Goal: Information Seeking & Learning: Learn about a topic

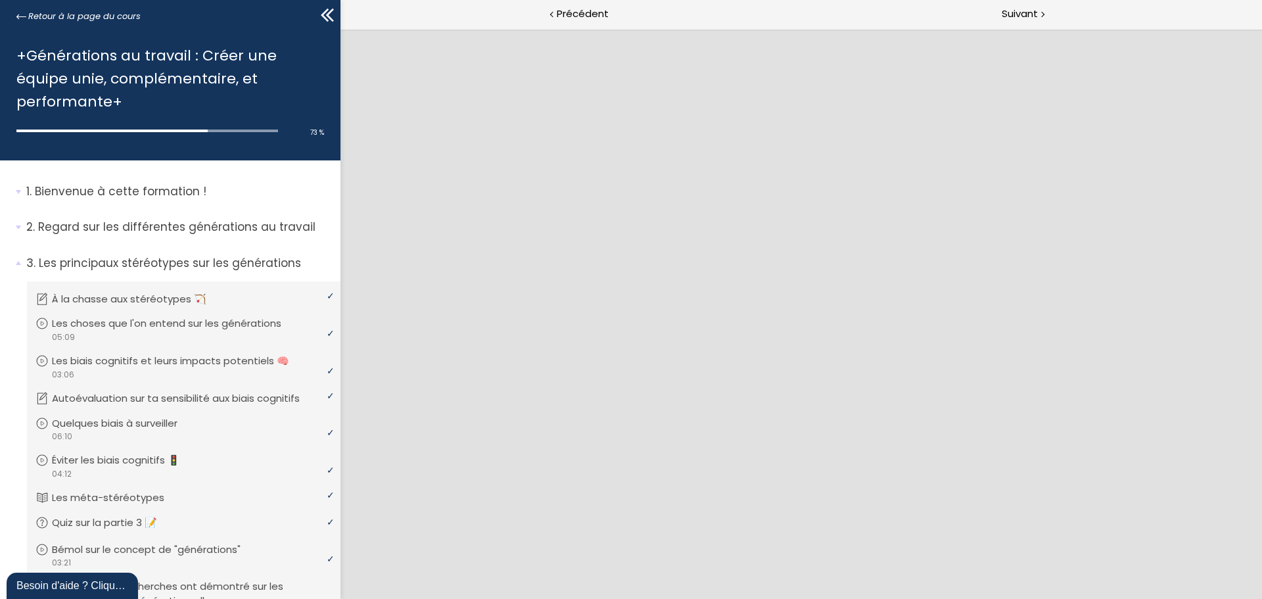
scroll to position [974, 0]
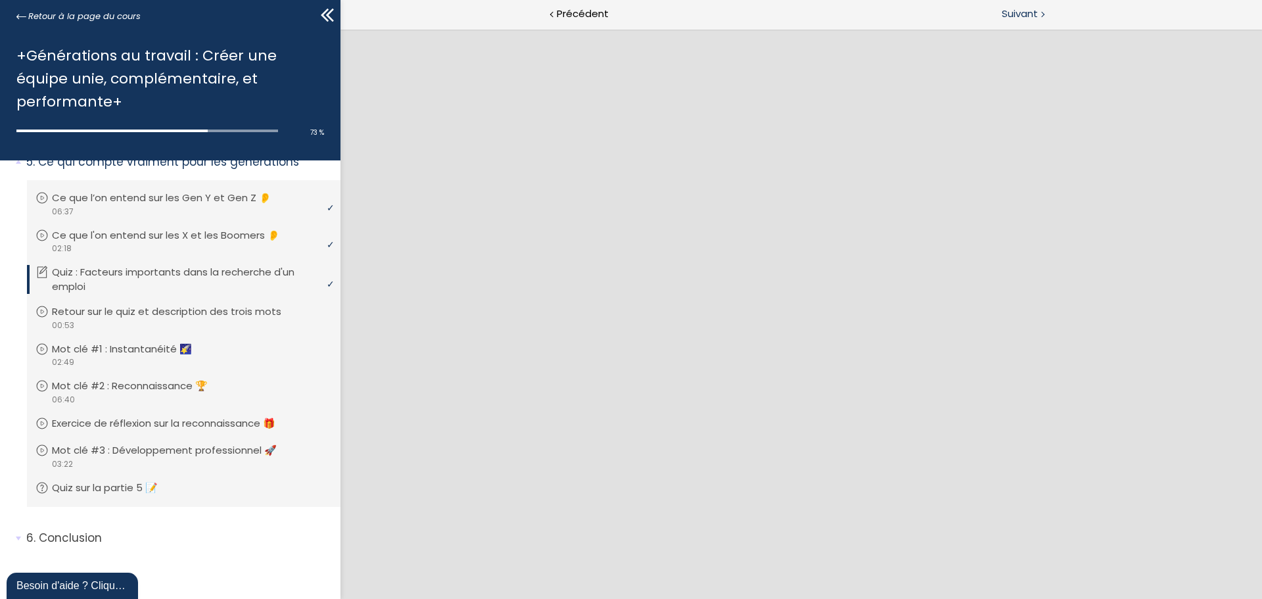
click at [1018, 11] on span "Suivant" at bounding box center [1020, 14] width 36 height 16
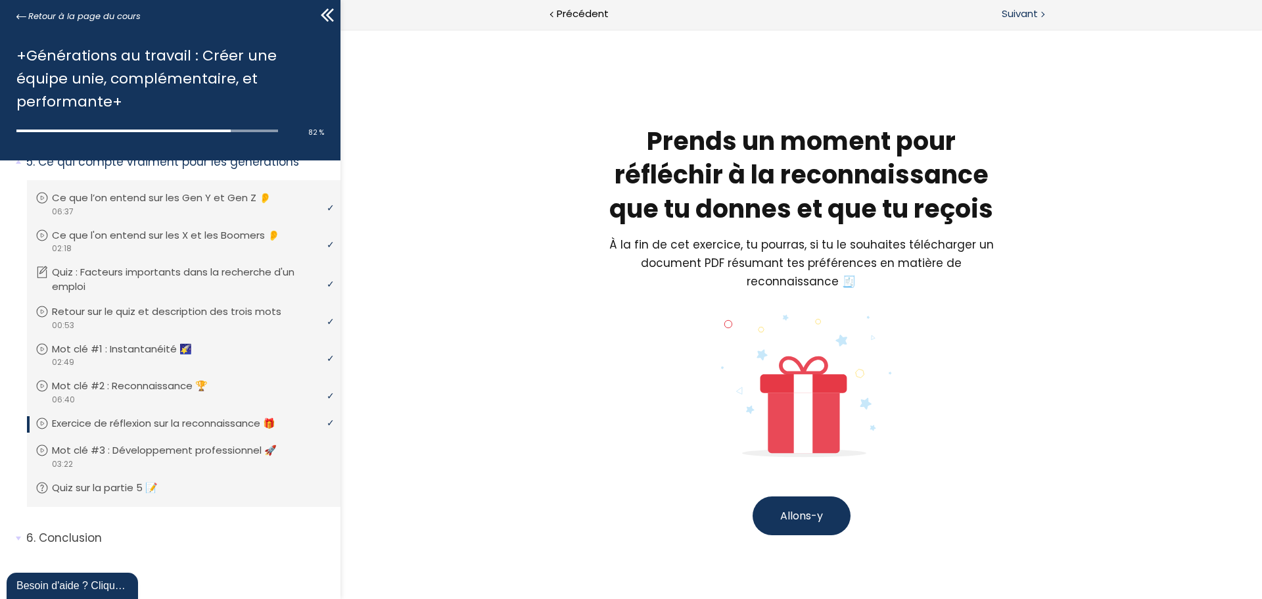
click at [1015, 11] on span "Suivant" at bounding box center [1020, 14] width 36 height 16
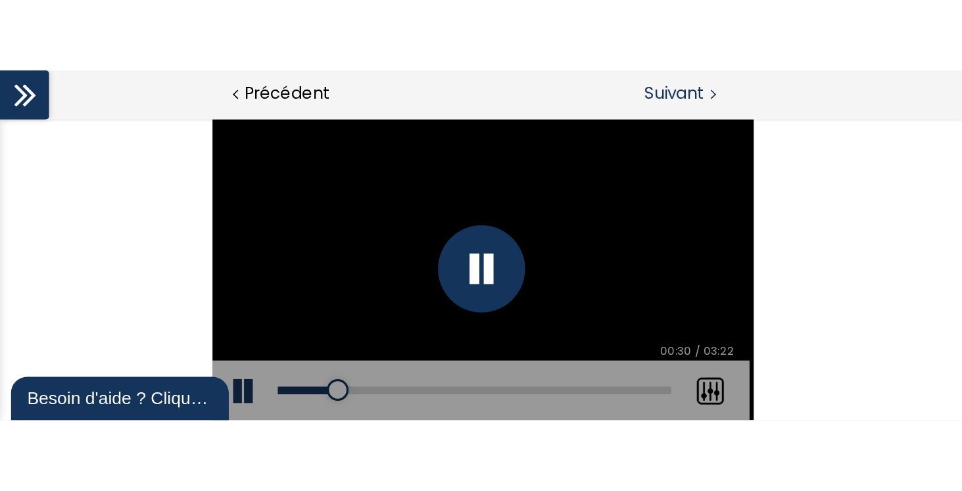
scroll to position [1122, 0]
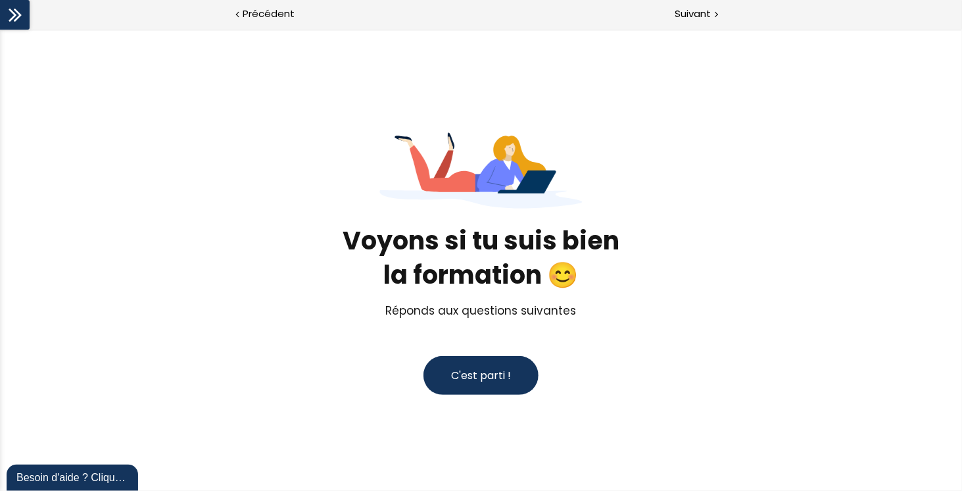
click at [454, 383] on button "C'est parti !" at bounding box center [480, 374] width 115 height 39
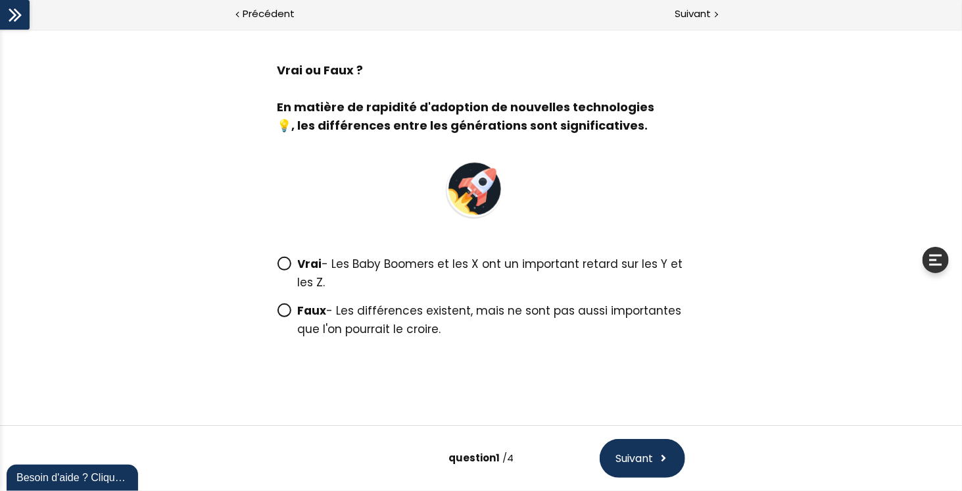
scroll to position [61, 0]
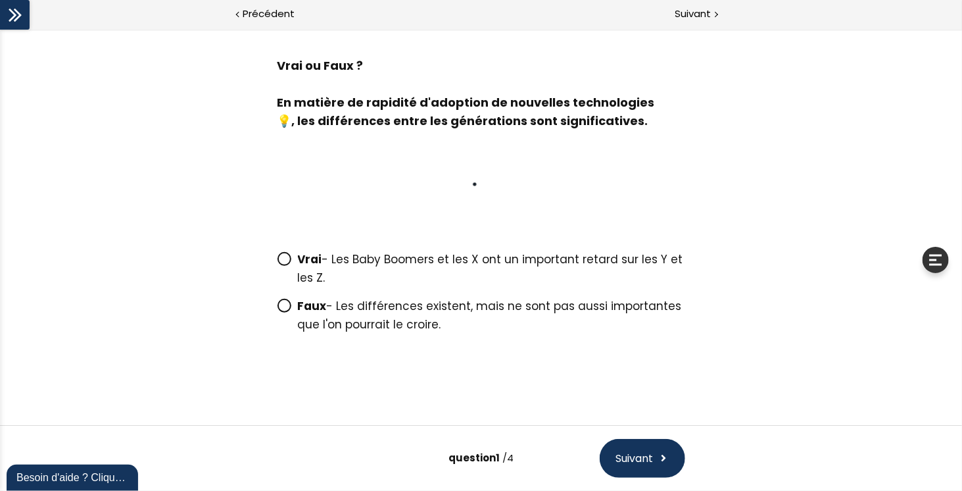
click at [287, 299] on span at bounding box center [287, 305] width 20 height 16
click at [277, 309] on input "Faux - Les différences existent, mais ne sont pas aussi importantes que l'on po…" at bounding box center [277, 309] width 0 height 0
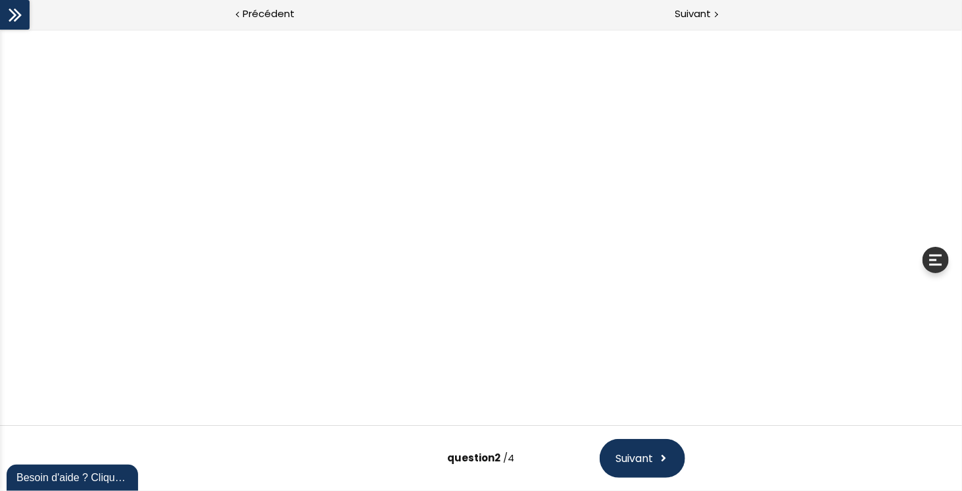
scroll to position [82, 0]
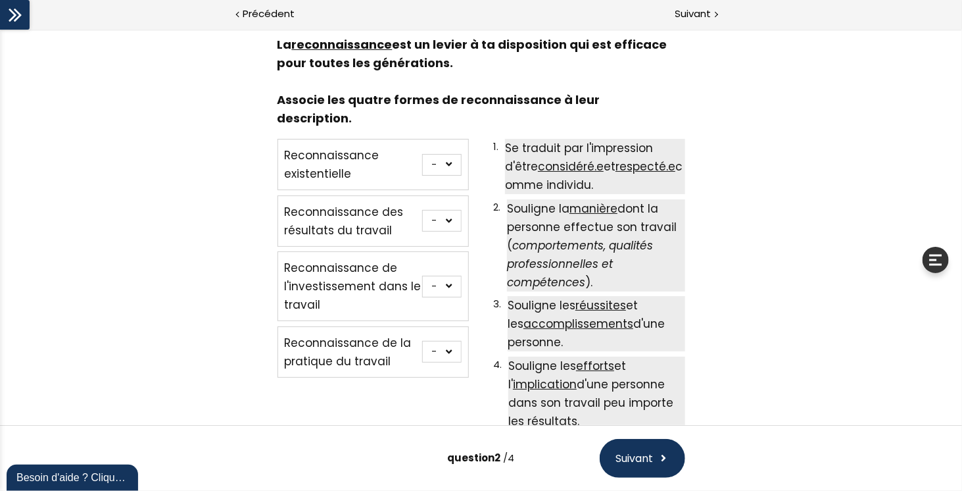
click at [446, 153] on select "- 1 2 3 4" at bounding box center [441, 164] width 39 height 22
click at [711, 17] on span "Suivant" at bounding box center [693, 14] width 36 height 16
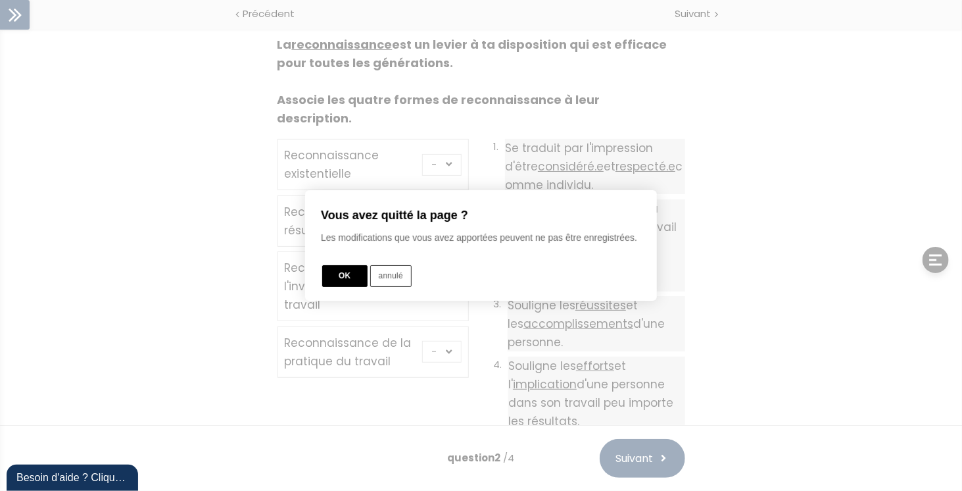
click at [348, 272] on button "OK" at bounding box center [344, 276] width 45 height 22
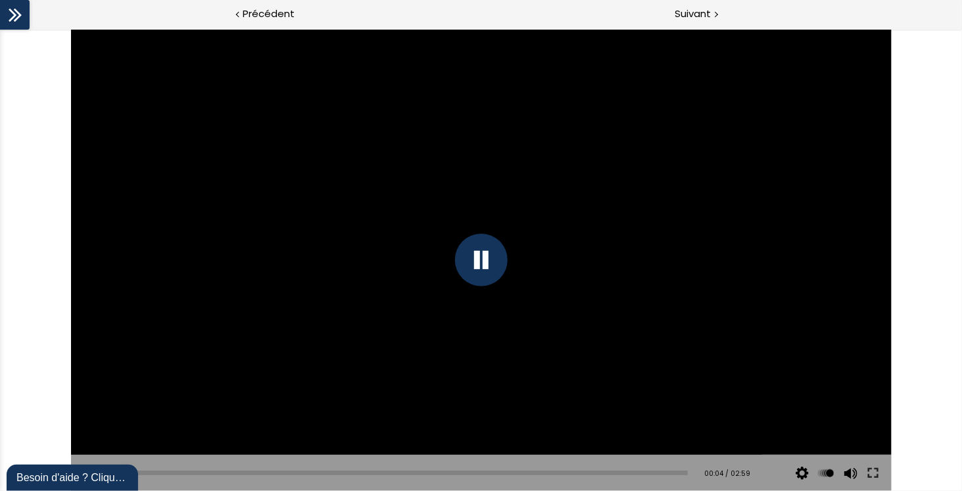
click at [16, 16] on icon at bounding box center [15, 15] width 20 height 20
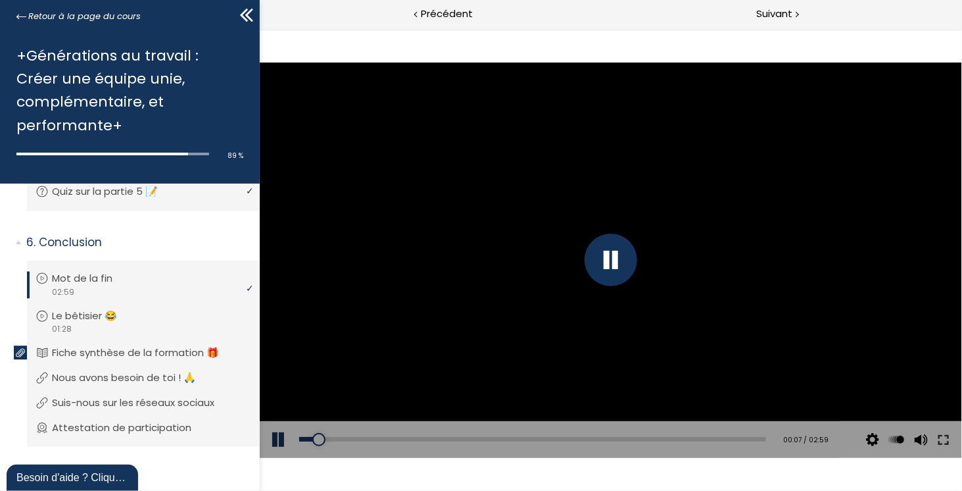
scroll to position [1531, 0]
click at [774, 16] on span "Suivant" at bounding box center [774, 14] width 36 height 16
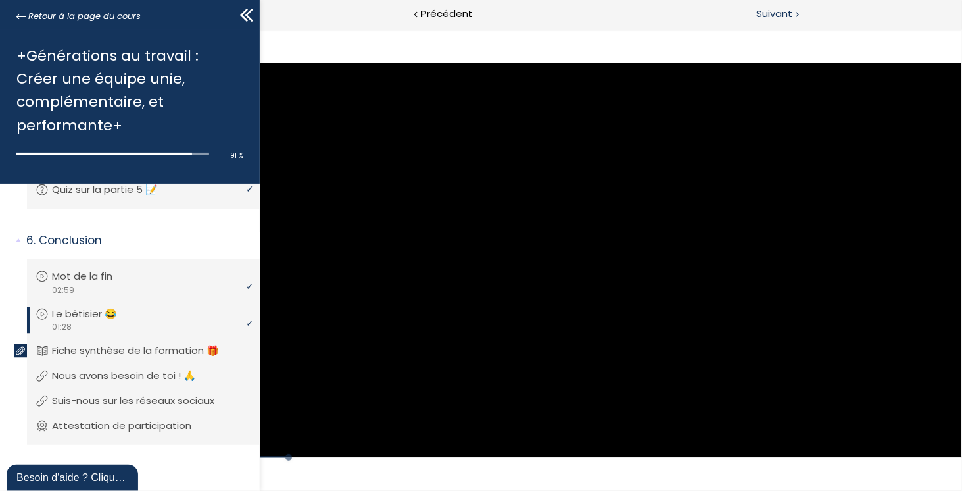
click at [779, 9] on span "Suivant" at bounding box center [774, 14] width 36 height 16
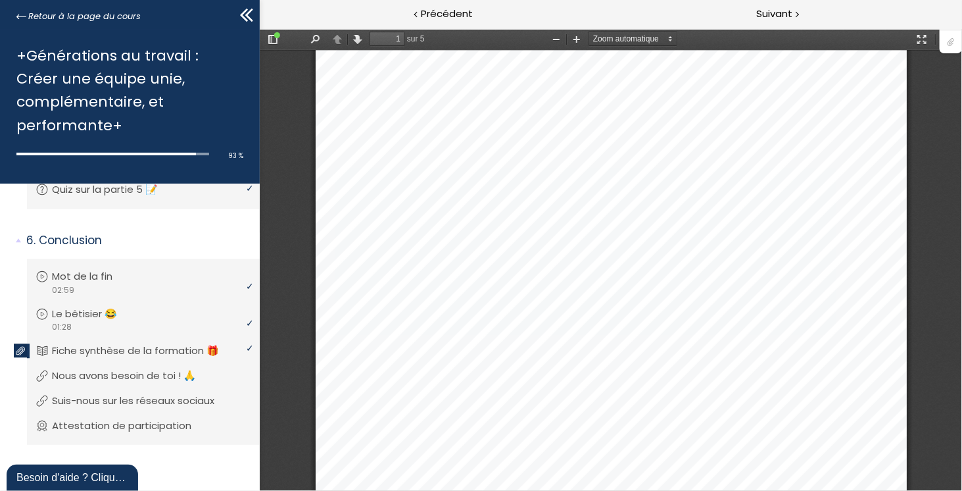
scroll to position [72, 0]
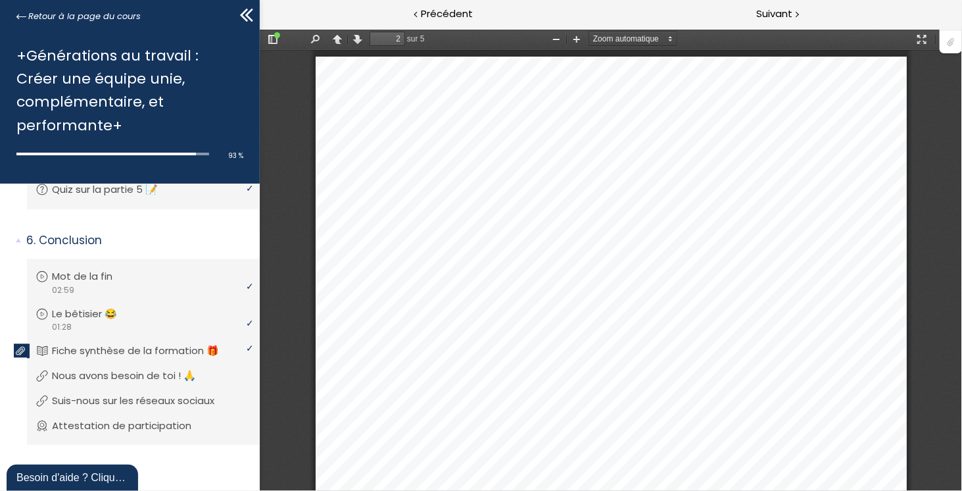
type input "1"
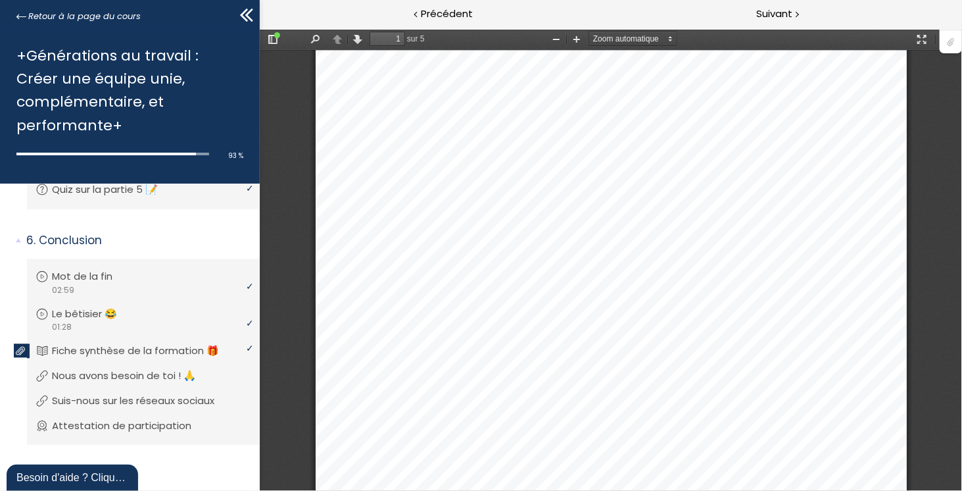
scroll to position [204, 0]
click at [784, 18] on span "Suivant" at bounding box center [774, 14] width 36 height 16
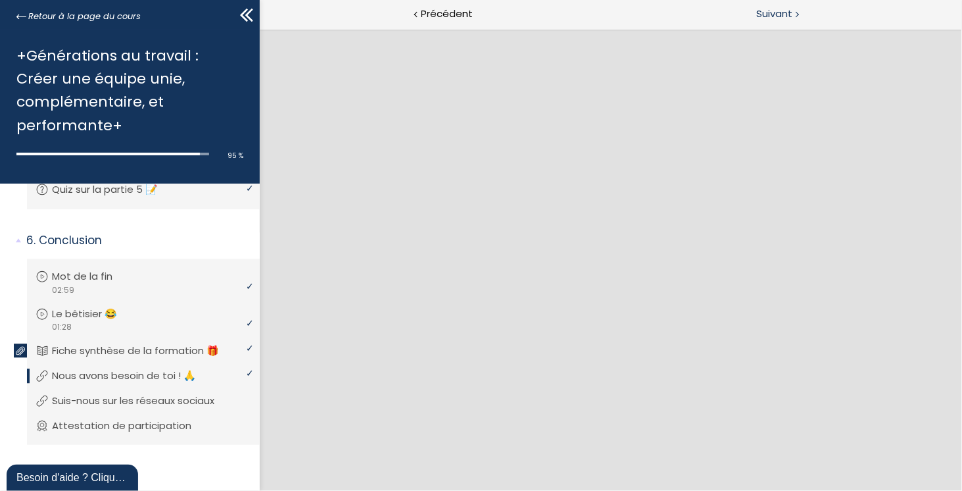
click at [784, 16] on span "Suivant" at bounding box center [774, 14] width 36 height 16
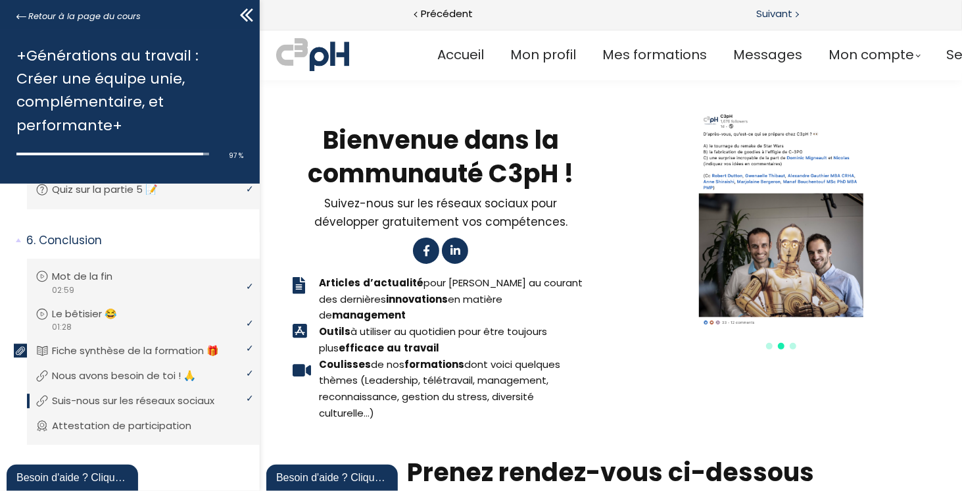
click at [782, 16] on span "Suivant" at bounding box center [774, 14] width 36 height 16
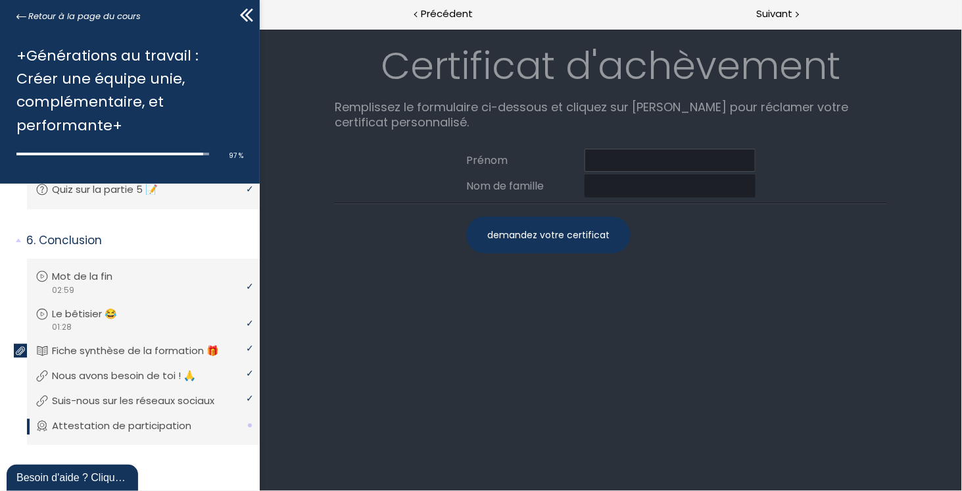
click at [613, 160] on input at bounding box center [669, 159] width 171 height 23
type input "[PERSON_NAME]"
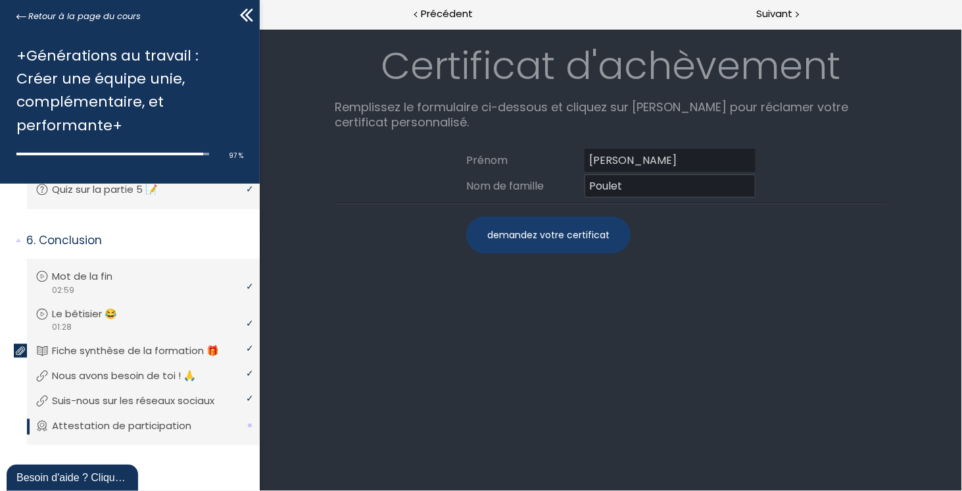
type input "Poulet"
click at [577, 226] on div "demandez votre certificat" at bounding box center [548, 234] width 164 height 37
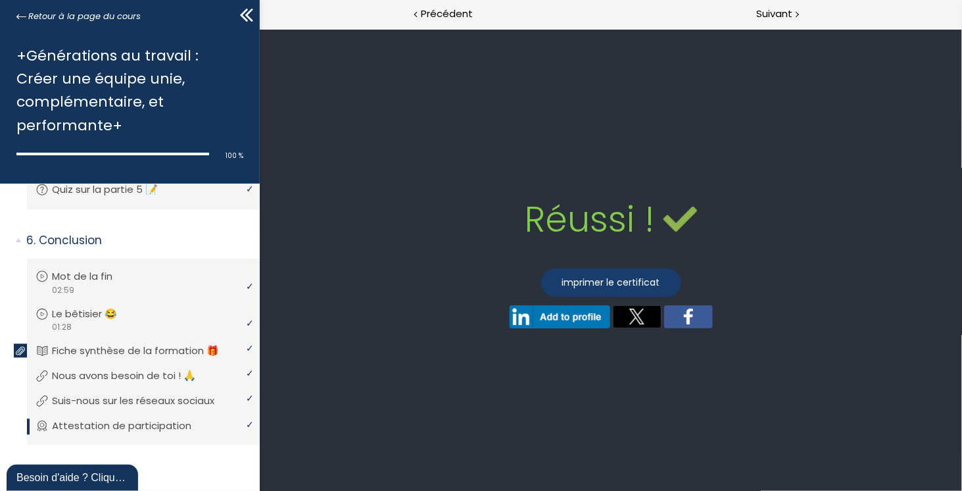
click at [643, 283] on link "imprimer le certificat" at bounding box center [610, 282] width 140 height 28
click at [245, 12] on icon at bounding box center [244, 15] width 8 height 13
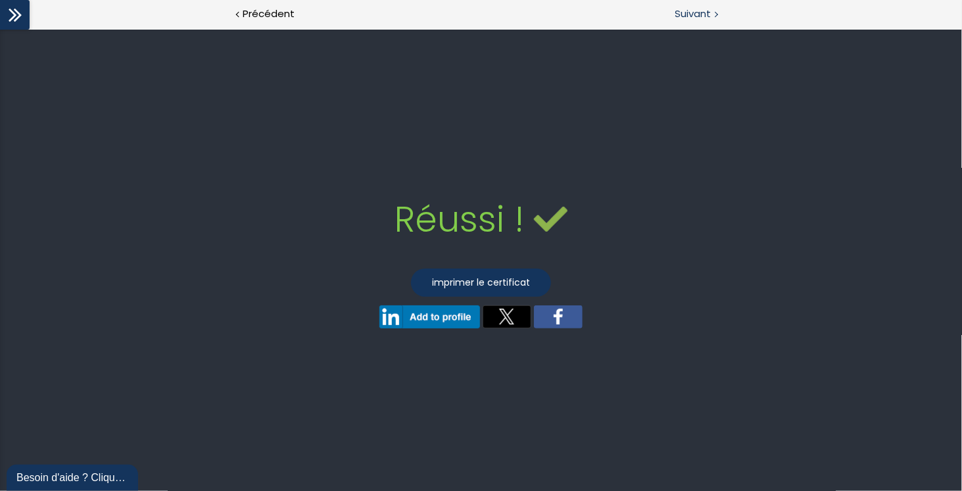
click at [690, 18] on span "Suivant" at bounding box center [693, 14] width 36 height 16
